Goal: Browse casually: Explore the website without a specific task or goal

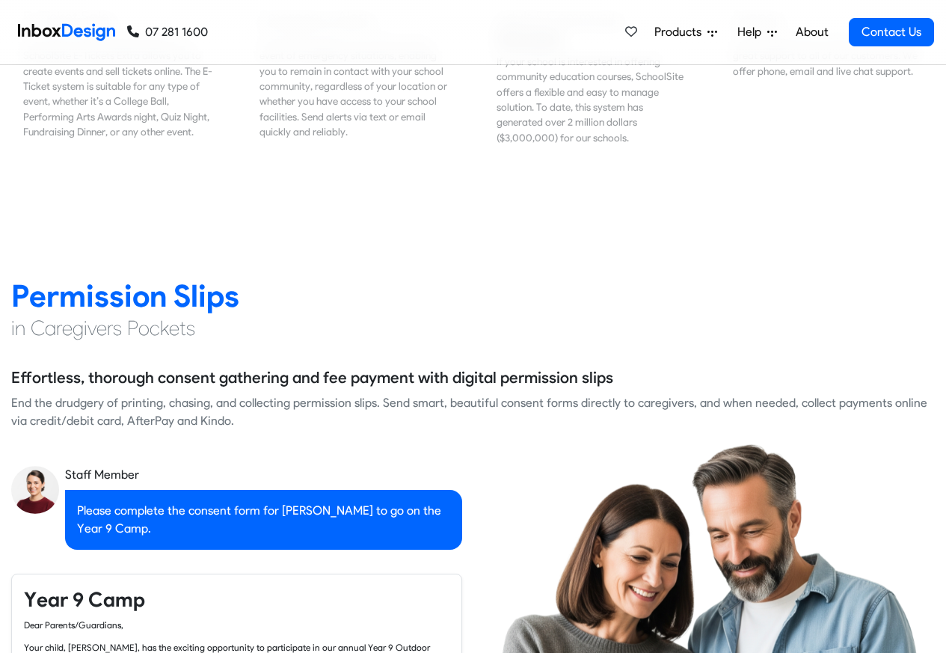
scroll to position [2283, 0]
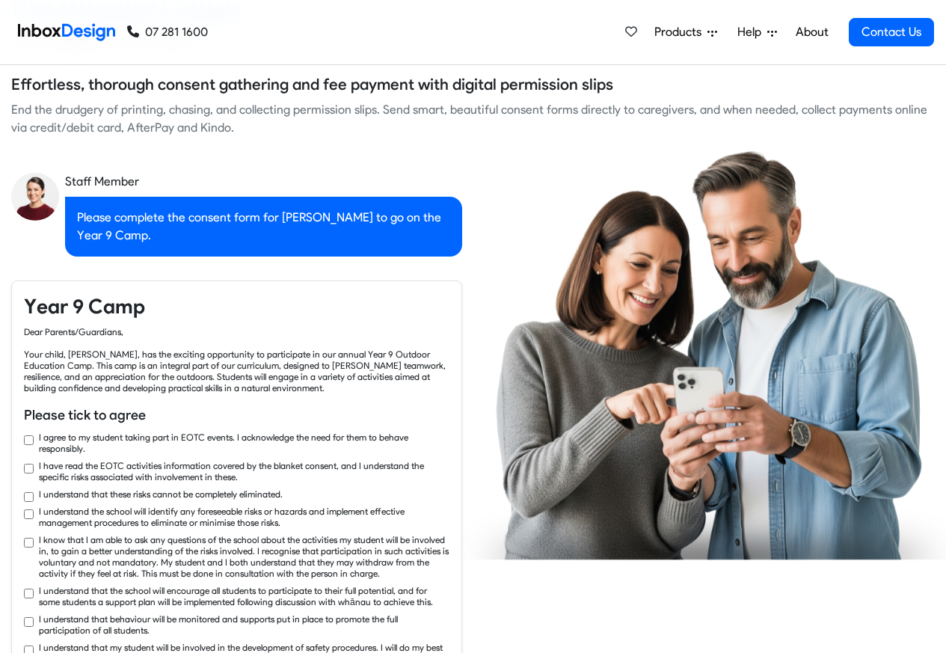
checkbox input "true"
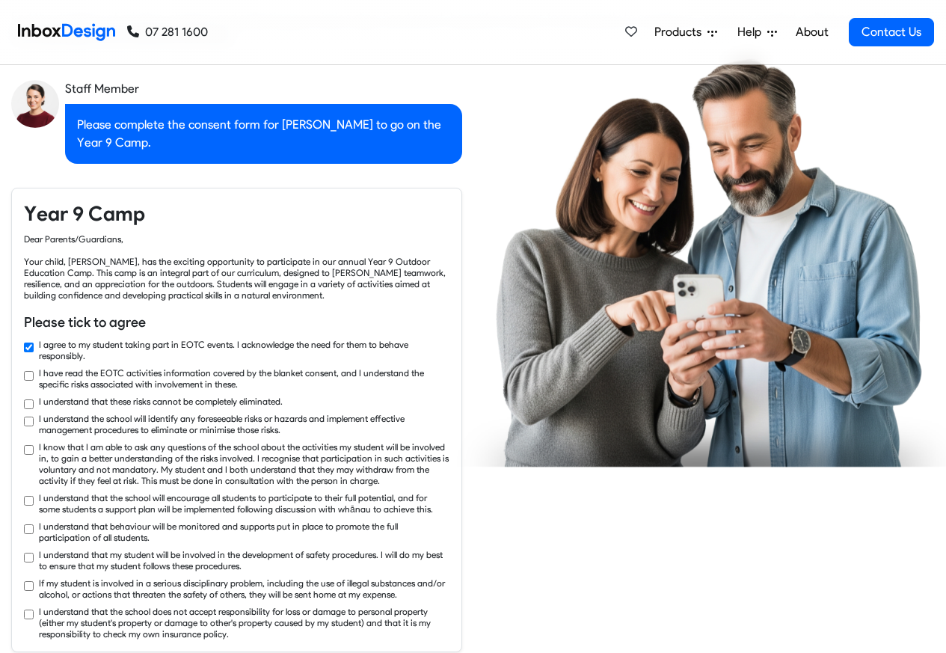
checkbox input "true"
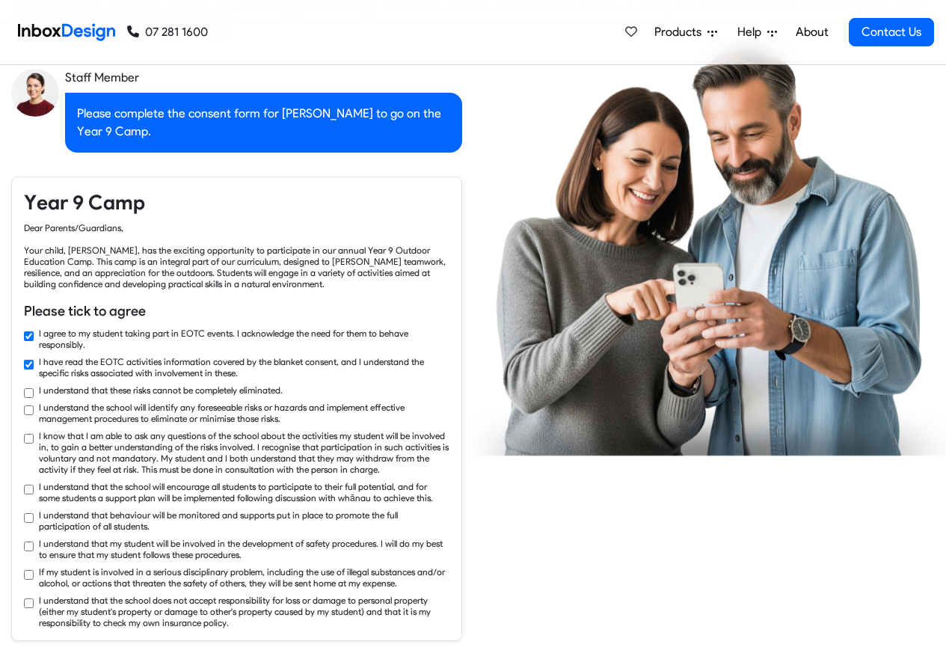
checkbox input "true"
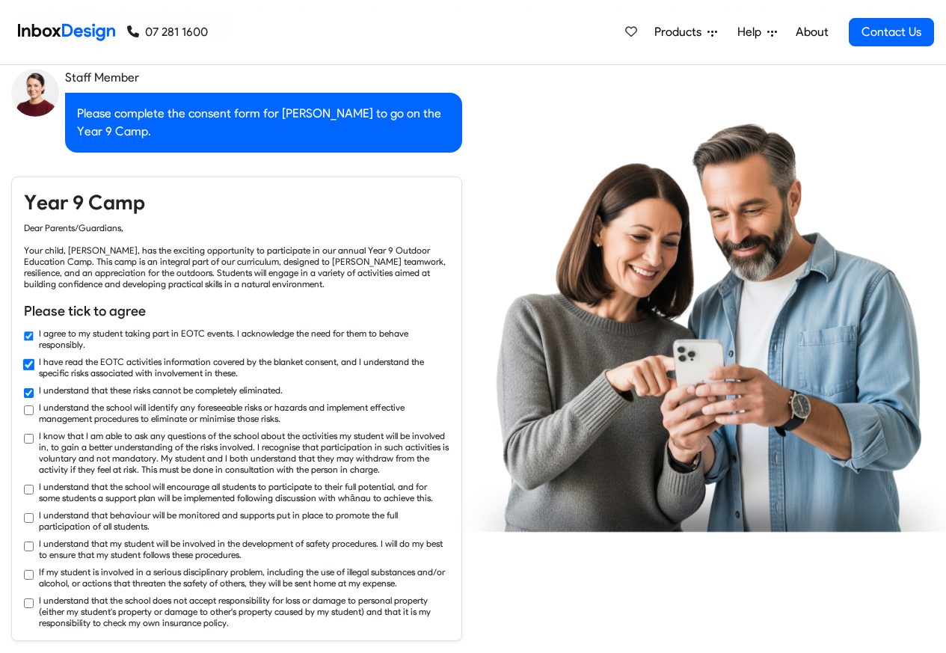
checkbox input "true"
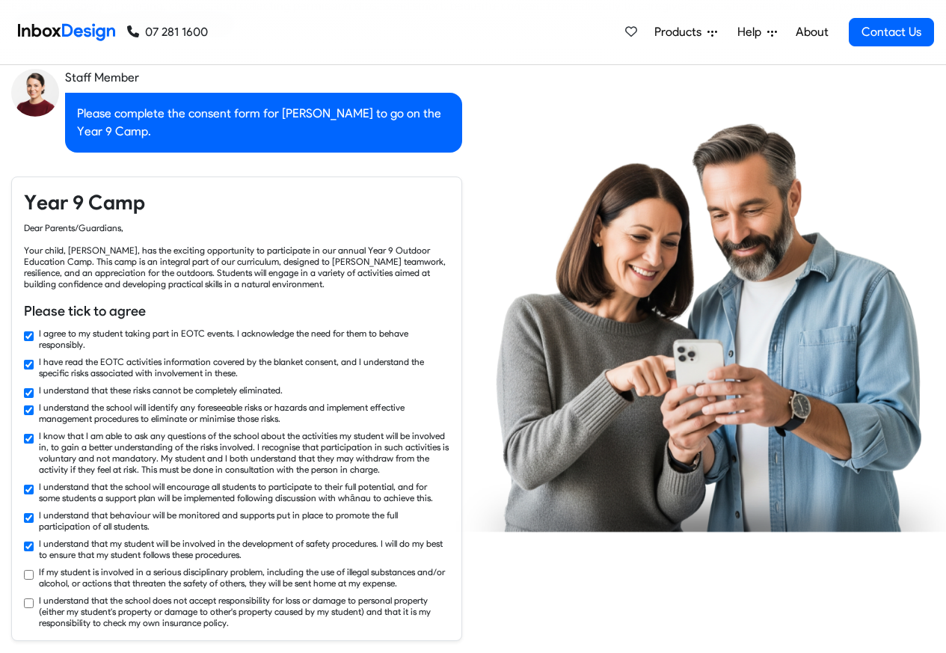
checkbox input "true"
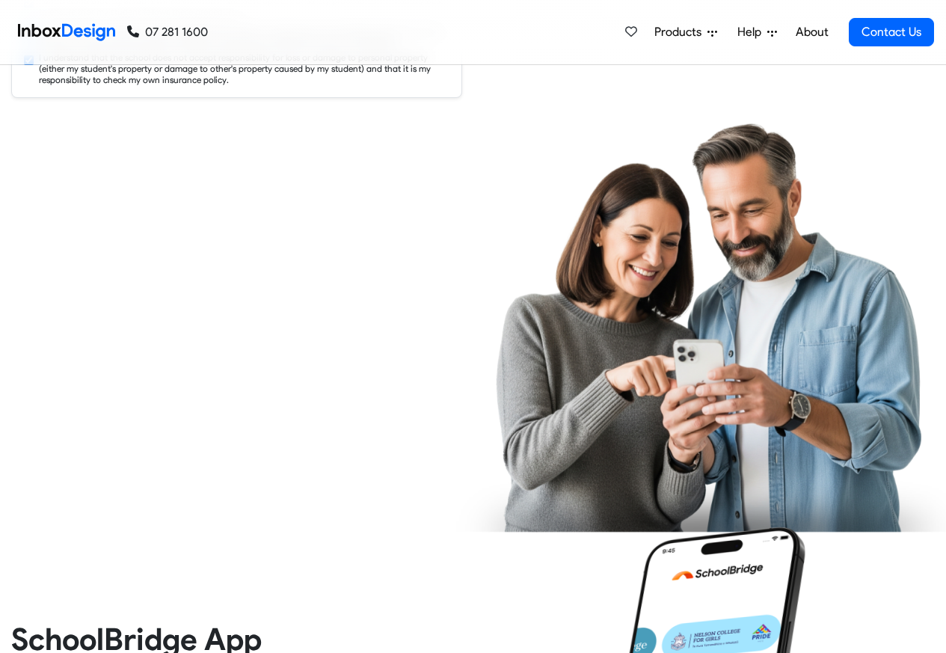
scroll to position [2912, 0]
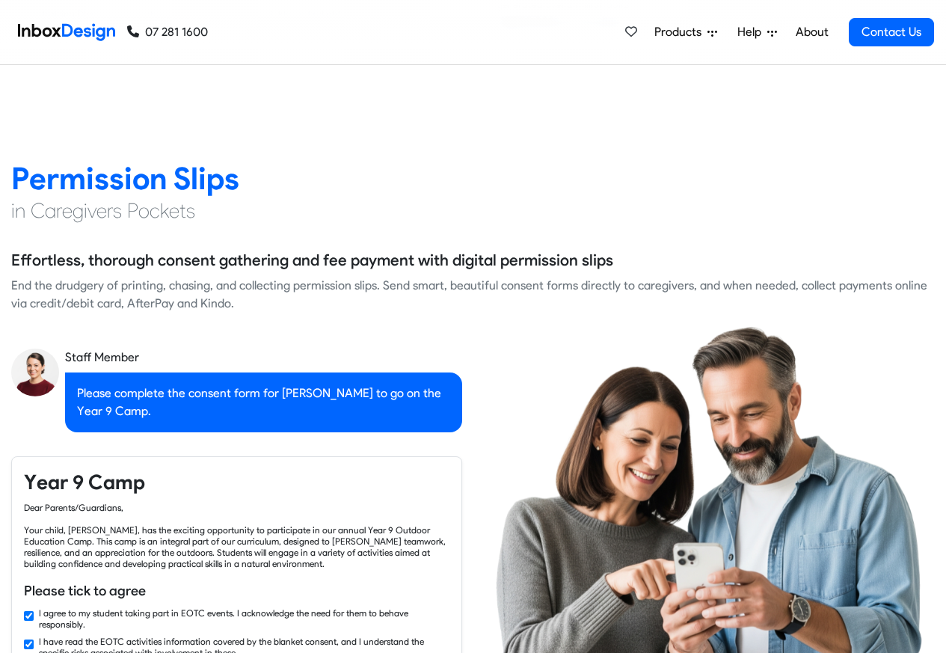
checkbox input "false"
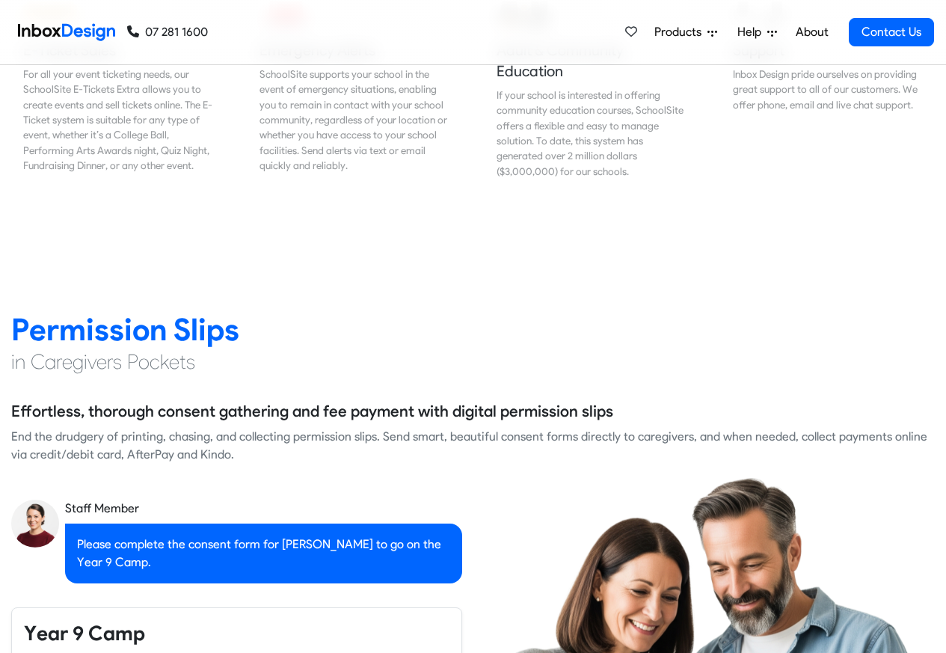
checkbox input "false"
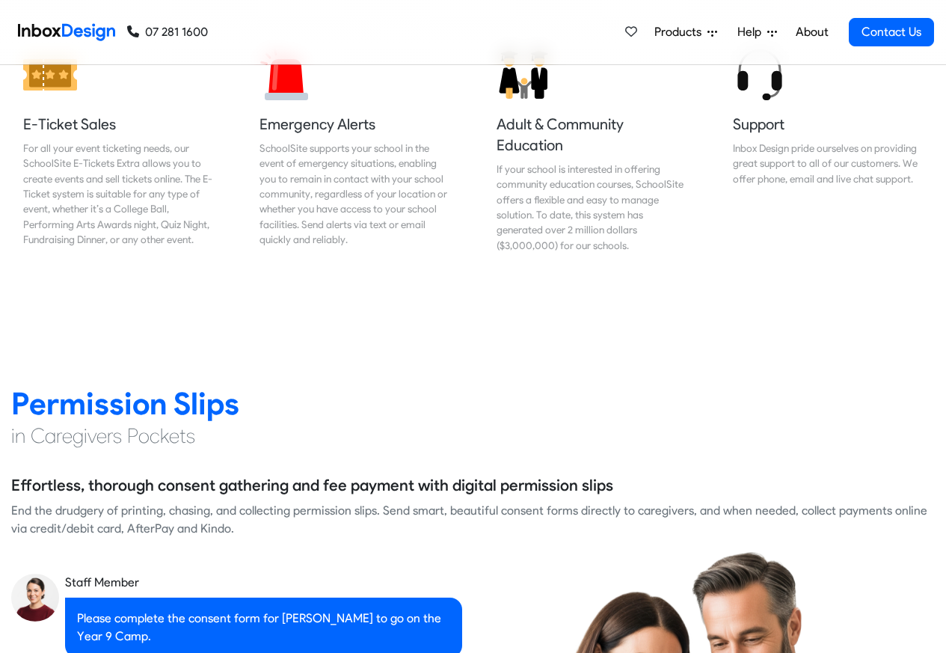
checkbox input "false"
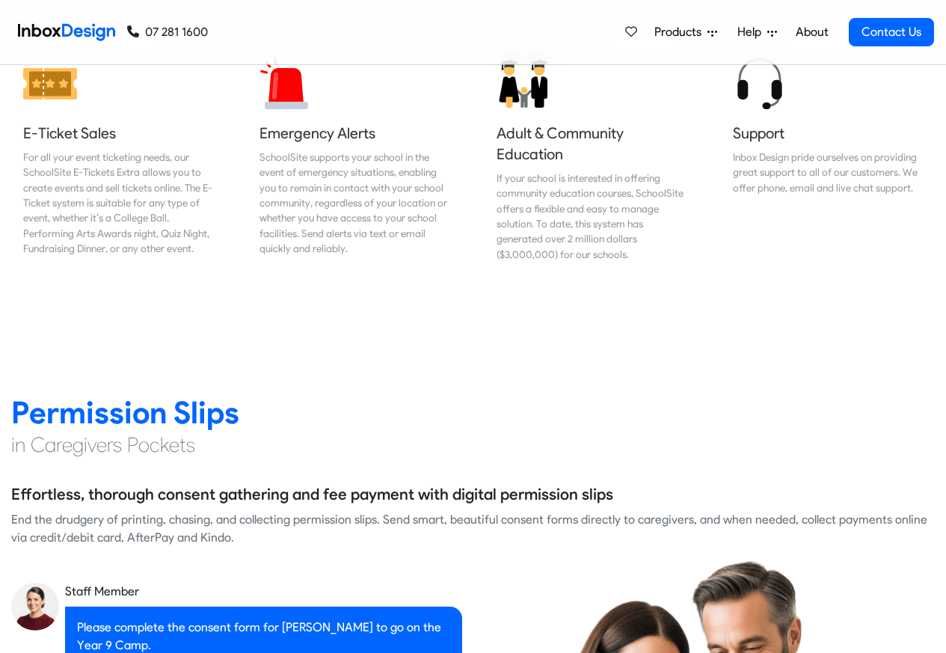
checkbox input "false"
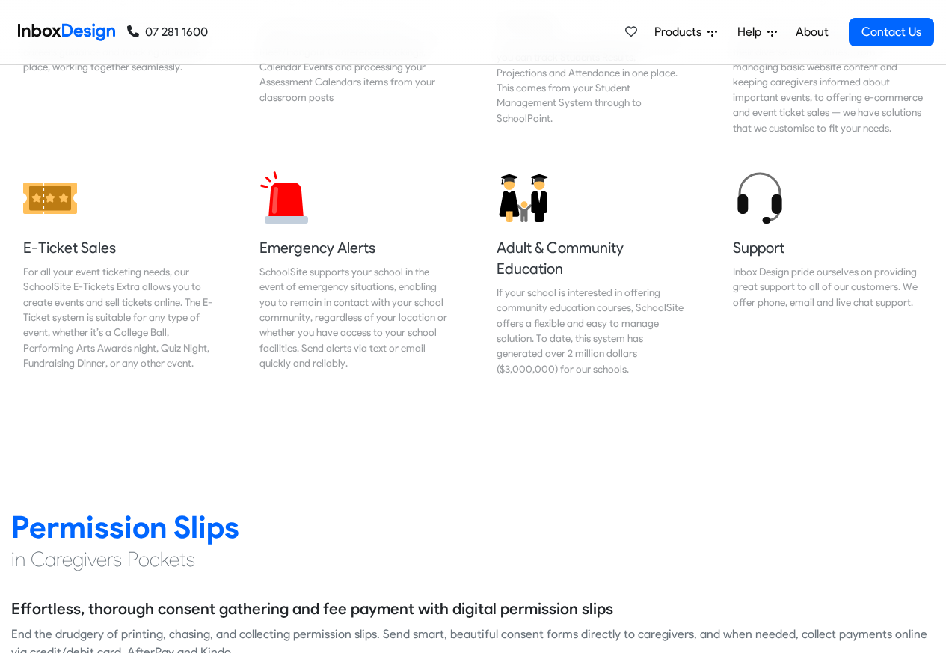
checkbox input "false"
click at [937, 13] on nav "07 281 1600 07 281 1600 Products Mobile APP Pricing Free Webinars & Training Br…" at bounding box center [473, 32] width 946 height 65
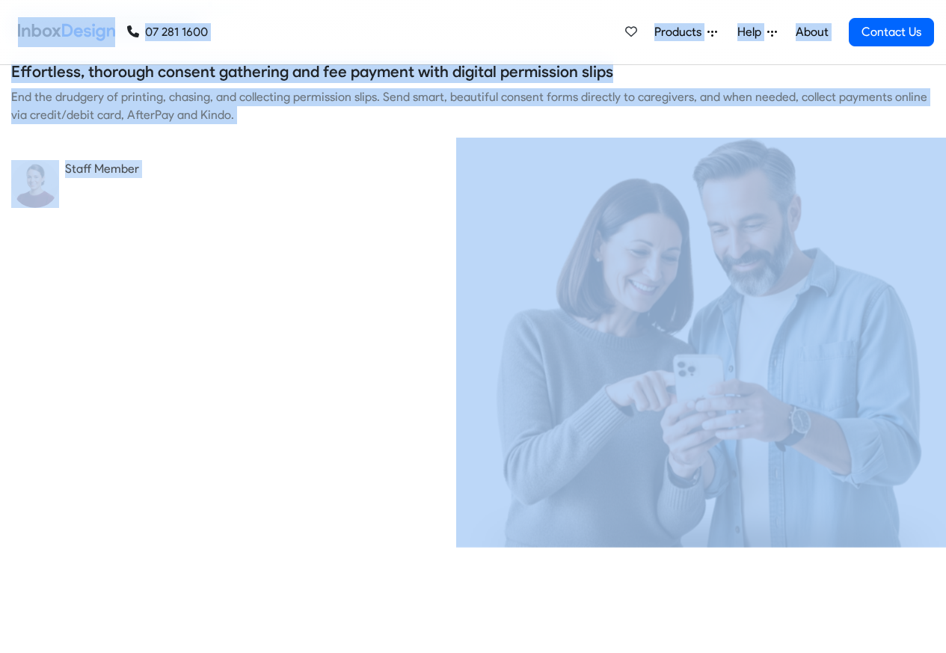
checkbox input "true"
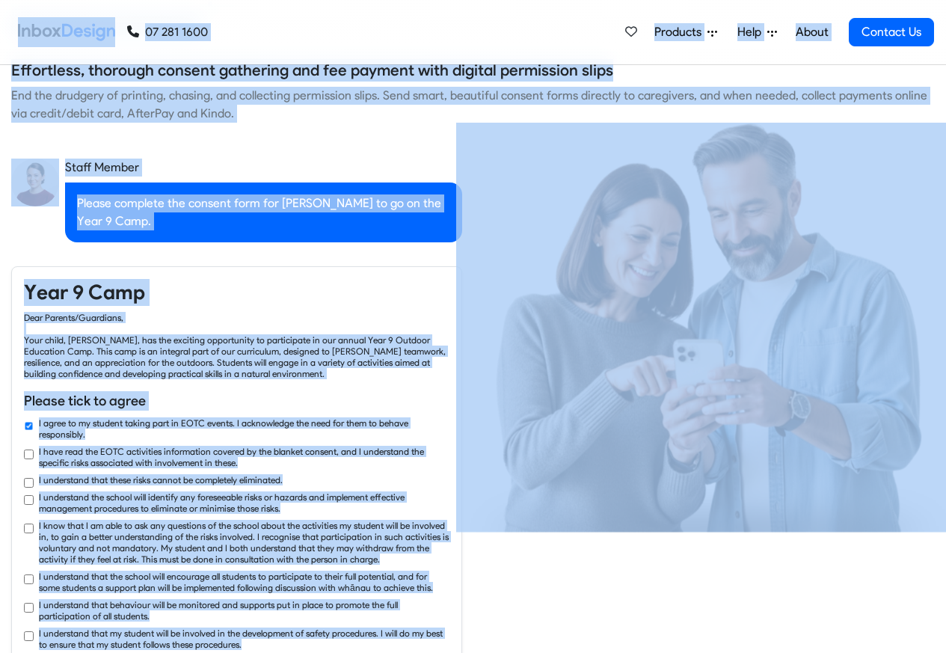
checkbox input "true"
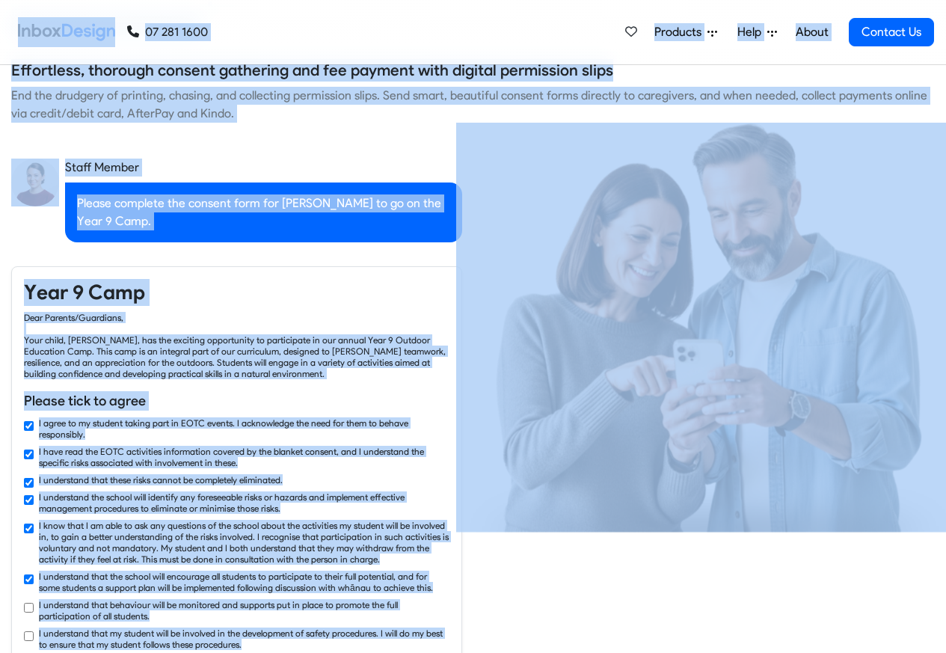
checkbox input "true"
